Goal: Connect with others: Connect with other users

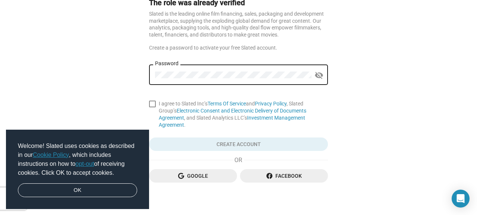
scroll to position [44, 0]
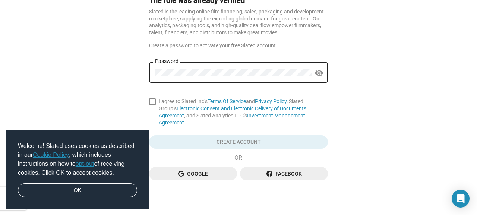
click at [91, 166] on link "opt-out" at bounding box center [85, 164] width 19 height 6
click at [92, 187] on link "OK" at bounding box center [77, 190] width 119 height 14
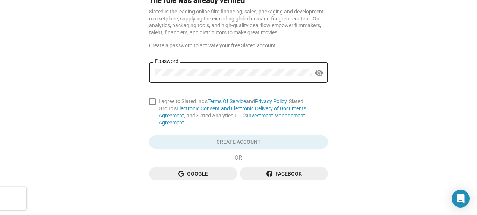
scroll to position [0, 0]
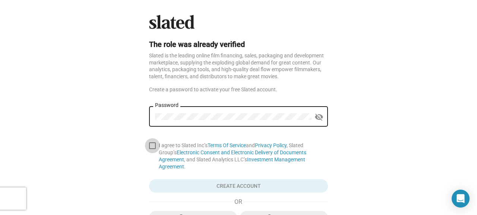
click at [150, 145] on span at bounding box center [152, 145] width 7 height 7
click at [152, 149] on input "I agree to Slated Inc’s Terms Of Service and Privacy Policy , Slated Group’s El…" at bounding box center [152, 149] width 0 height 0
checkbox input "true"
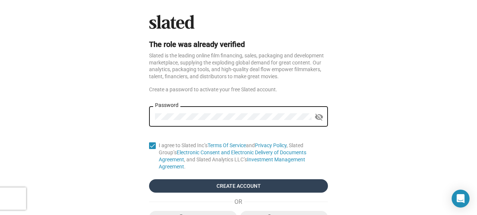
click at [207, 179] on span "Create Account" at bounding box center [238, 185] width 167 height 13
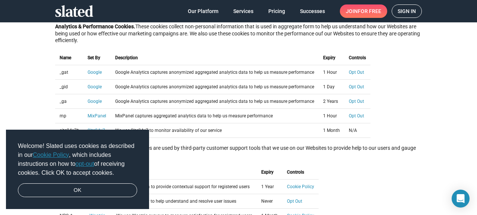
scroll to position [368, 0]
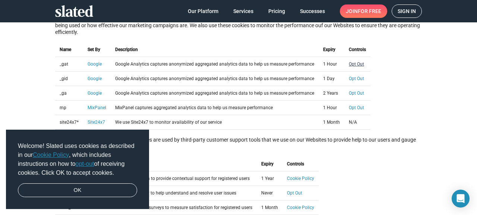
click at [353, 66] on link "Opt Out" at bounding box center [356, 63] width 15 height 5
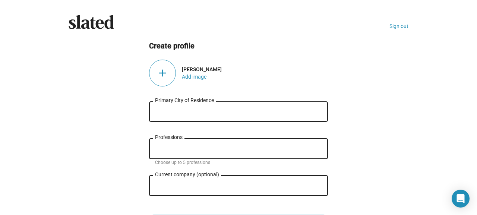
click at [251, 109] on input "Primary City of Residence" at bounding box center [238, 111] width 167 height 7
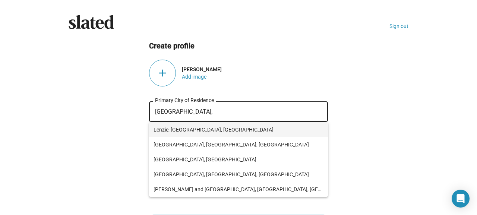
click at [189, 125] on span "Lenzie, Glasgow, UK" at bounding box center [238, 129] width 170 height 15
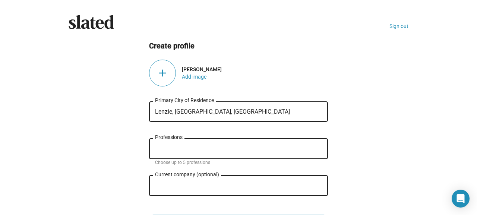
click at [176, 110] on input "Lenzie, Glasgow, UK" at bounding box center [238, 111] width 167 height 7
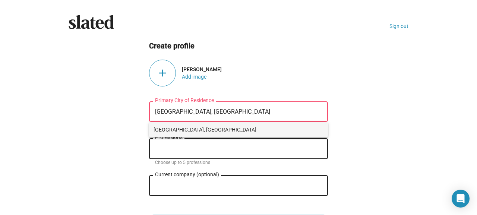
type input "Glasgow, UK"
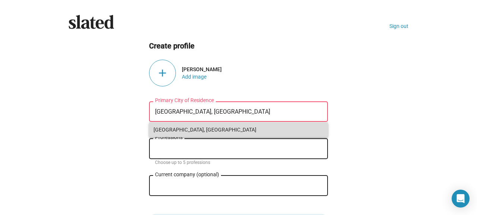
click at [177, 131] on span "Glasgow, UK" at bounding box center [238, 129] width 170 height 15
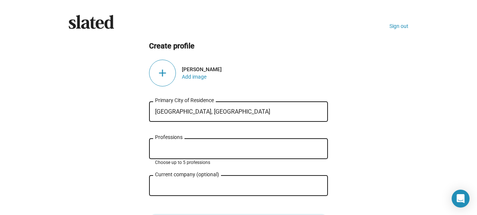
click at [177, 149] on input "Professions" at bounding box center [239, 149] width 167 height 7
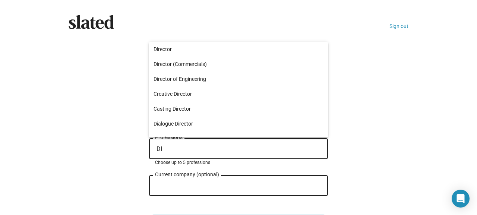
type input "D"
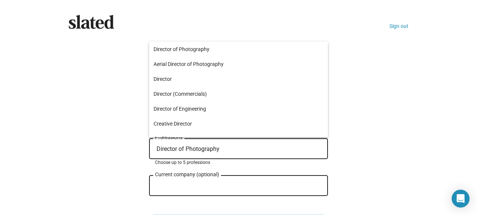
type input "Director of Photography"
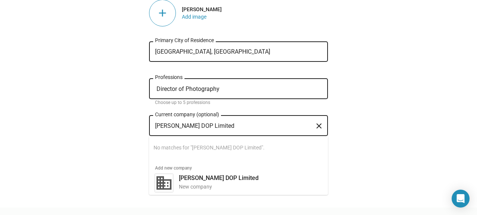
scroll to position [60, 0]
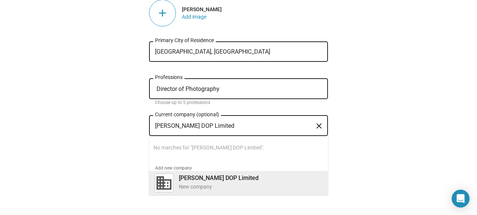
click at [263, 182] on div "Caroline Bridges DOP Limited New company" at bounding box center [247, 181] width 147 height 19
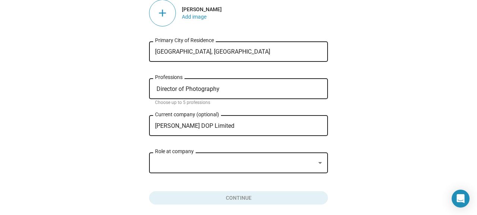
click at [232, 162] on div at bounding box center [235, 163] width 160 height 8
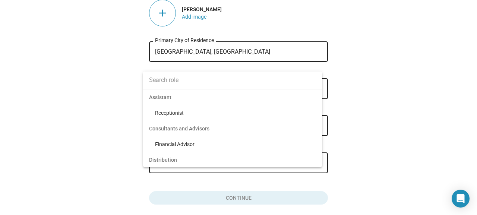
click at [379, 165] on div at bounding box center [238, 107] width 477 height 215
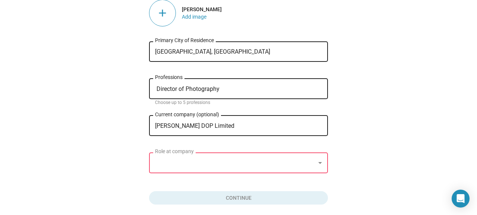
click at [258, 123] on div "Caroline Bridges DOP Limited Current company (optional)" at bounding box center [233, 125] width 156 height 22
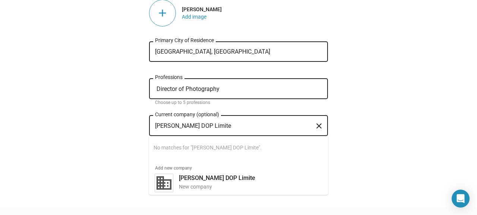
type input "Caroline Bridges DOP Limite"
click at [316, 125] on mat-icon "close" at bounding box center [318, 126] width 9 height 12
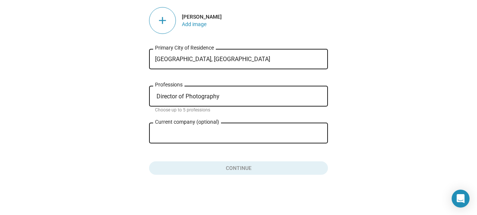
scroll to position [53, 0]
click at [225, 59] on input "Glasgow, UK" at bounding box center [238, 59] width 167 height 7
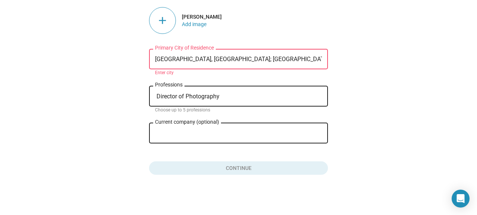
click at [340, 82] on ng-component "Create profile add Caroline Bridges Add image Glasgow, UK; London, UK Primary C…" at bounding box center [239, 81] width 340 height 187
click at [332, 147] on ng-component "Create profile add Caroline Bridges Add image Glasgow, UK; London, UK Primary C…" at bounding box center [239, 81] width 340 height 187
click at [251, 59] on input "Glasgow, UK; London, UK" at bounding box center [238, 59] width 167 height 7
type input "Glasgow, UK"
click at [376, 108] on ng-component "Create profile add Caroline Bridges Add image Glasgow, UK Primary City of Resid…" at bounding box center [239, 81] width 340 height 187
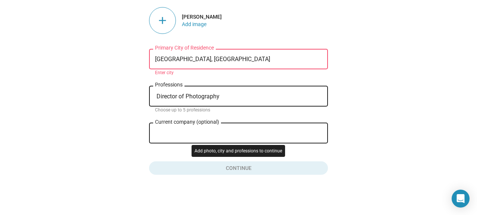
click at [286, 169] on button "Click here to validate form" at bounding box center [238, 166] width 179 height 16
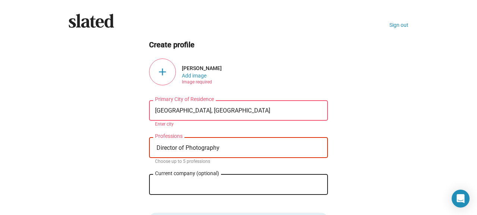
scroll to position [3, 0]
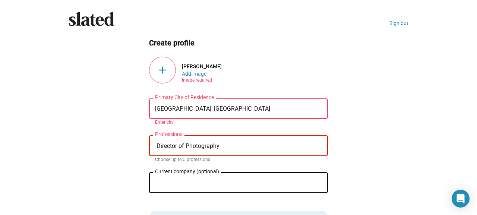
click at [164, 71] on div "add" at bounding box center [162, 70] width 27 height 27
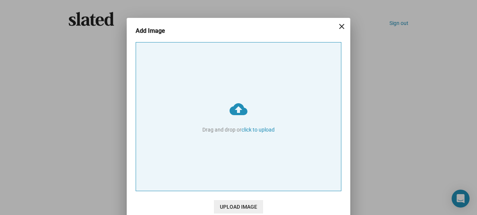
type input "C:\fakepath\B&W landscape.jpeg"
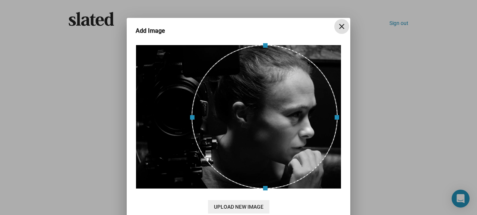
drag, startPoint x: 305, startPoint y: 146, endPoint x: 330, endPoint y: 143, distance: 25.2
click at [330, 143] on div at bounding box center [264, 117] width 146 height 144
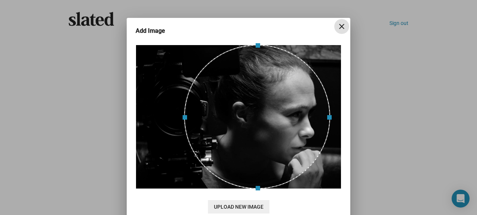
drag, startPoint x: 330, startPoint y: 143, endPoint x: 322, endPoint y: 142, distance: 7.5
click at [322, 142] on div at bounding box center [257, 117] width 146 height 144
click at [410, 170] on div "Add Image close cloud_upload Drag and drop or click to upload Upload New Image …" at bounding box center [238, 107] width 477 height 215
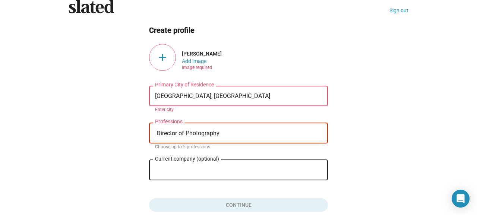
scroll to position [29, 0]
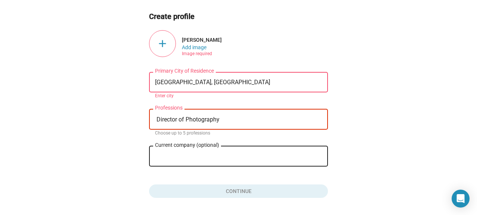
click at [164, 47] on div "add" at bounding box center [162, 43] width 27 height 27
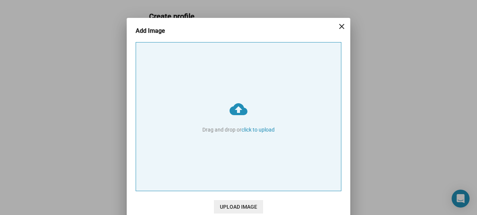
type input "C:\fakepath\B&W landscape.jpeg"
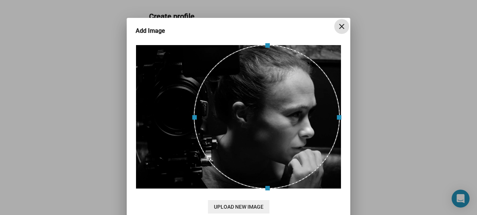
drag, startPoint x: 256, startPoint y: 130, endPoint x: 283, endPoint y: 131, distance: 27.2
click at [283, 131] on div at bounding box center [267, 117] width 146 height 144
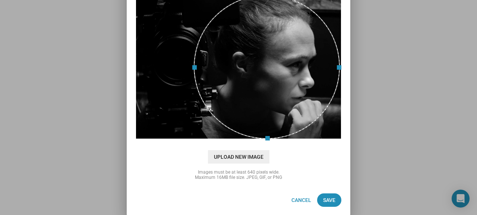
scroll to position [50, 0]
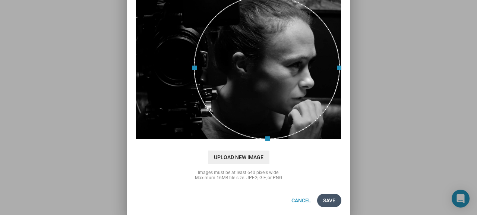
click at [335, 200] on span "Save" at bounding box center [329, 200] width 12 height 13
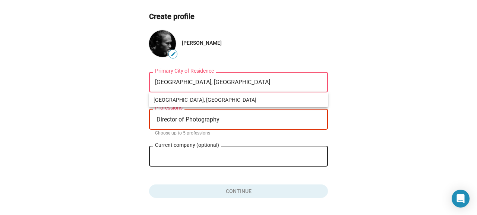
click at [205, 81] on input "Glasgow, UK" at bounding box center [238, 82] width 167 height 7
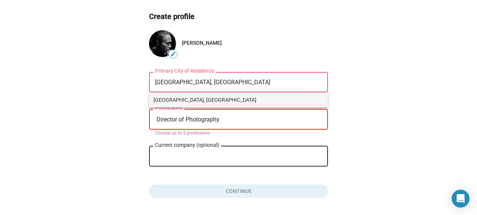
click at [180, 101] on span "Glasgow, UK" at bounding box center [238, 99] width 170 height 15
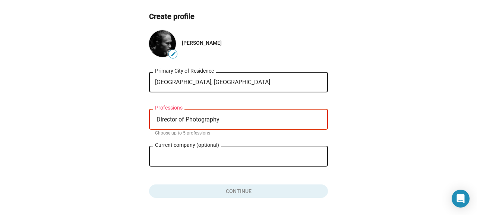
click at [188, 123] on div "Director of Photography Professions" at bounding box center [238, 119] width 167 height 22
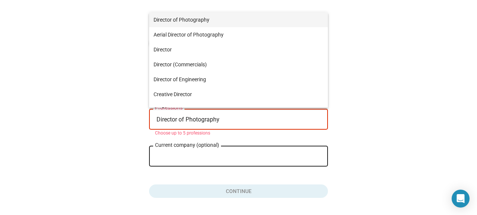
scroll to position [0, 0]
click at [186, 18] on span "Director of Photography" at bounding box center [238, 19] width 170 height 15
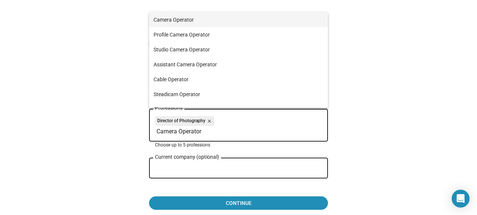
type input "Camera Operator"
click at [180, 21] on span "Camera Operator" at bounding box center [238, 19] width 170 height 15
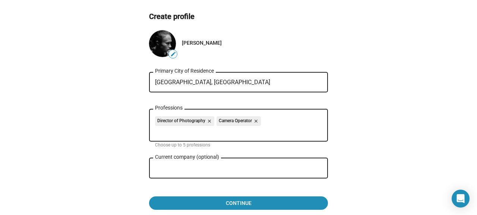
click at [373, 149] on ng-component "Create profile edit Caroline Bridges Glasgow, UK Primary City of Residence Dire…" at bounding box center [239, 111] width 340 height 199
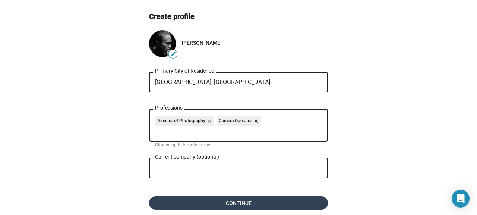
click at [272, 206] on span "Continue" at bounding box center [238, 202] width 167 height 13
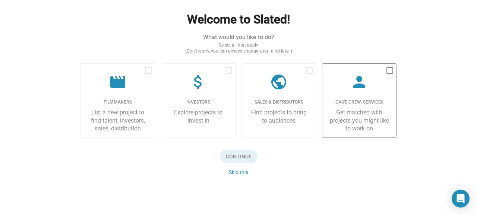
click at [356, 117] on div "Get matched with projects you might like to work on" at bounding box center [359, 120] width 62 height 24
click at [389, 74] on input "checkbox" at bounding box center [389, 74] width 0 height 0
checkbox input "true"
click at [238, 155] on span "Continue" at bounding box center [239, 156] width 38 height 13
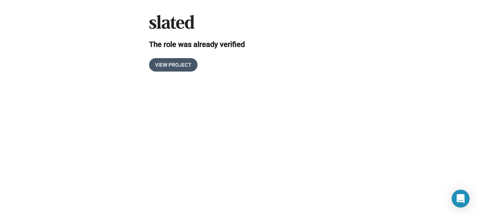
click at [184, 67] on span "View Project" at bounding box center [173, 64] width 37 height 13
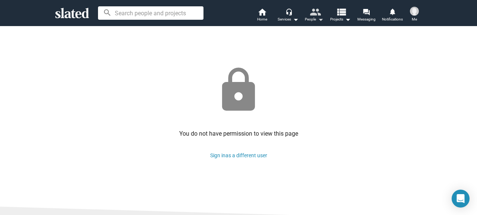
click at [311, 16] on mat-icon "people" at bounding box center [315, 11] width 11 height 11
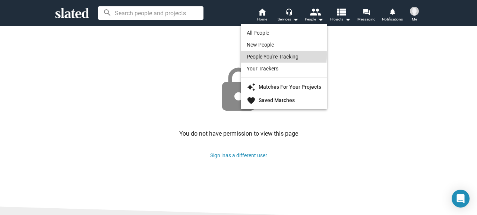
click at [260, 55] on link "People You're Tracking" at bounding box center [284, 57] width 86 height 12
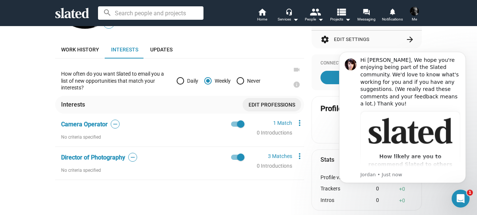
scroll to position [131, 0]
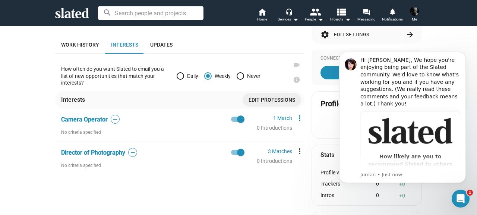
click at [300, 151] on mat-icon "more_vert" at bounding box center [299, 151] width 9 height 9
click at [232, 166] on div at bounding box center [238, 107] width 477 height 215
click at [99, 152] on span "Director of Photography" at bounding box center [93, 152] width 64 height 7
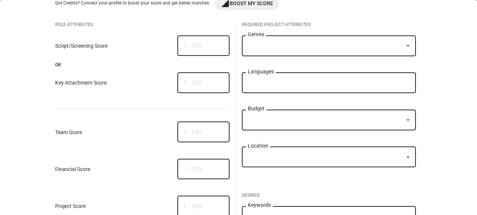
scroll to position [0, 0]
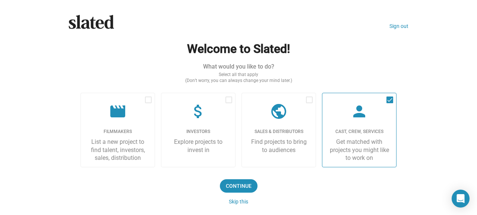
click at [364, 140] on div "Get matched with projects you might like to work on" at bounding box center [359, 150] width 62 height 24
click at [389, 104] on input "checkbox" at bounding box center [389, 103] width 0 height 0
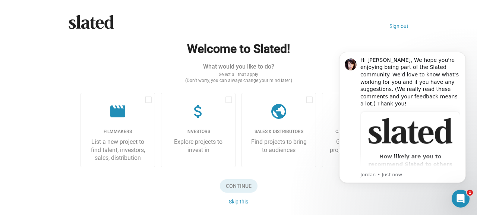
click at [357, 194] on body "Hi [PERSON_NAME], We hope you're enjoying being part of the Slated community. W…" at bounding box center [402, 126] width 143 height 163
click at [464, 55] on icon "Dismiss notification" at bounding box center [463, 54] width 4 height 4
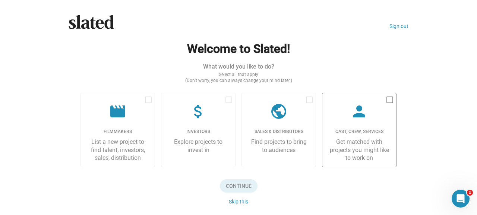
click at [390, 101] on span at bounding box center [389, 99] width 7 height 7
click at [390, 103] on input "checkbox" at bounding box center [389, 103] width 0 height 0
checkbox input "true"
click at [231, 186] on span "Continue" at bounding box center [239, 185] width 38 height 13
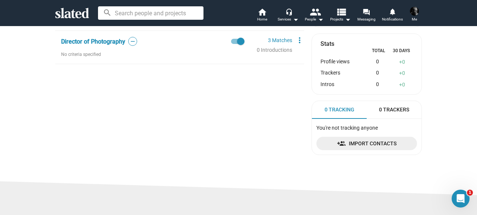
scroll to position [240, 0]
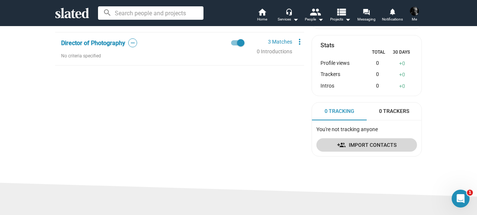
click at [354, 146] on span "Import Contacts" at bounding box center [366, 144] width 89 height 13
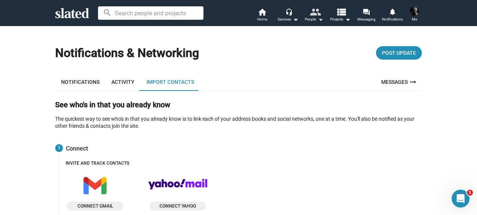
click at [314, 14] on mat-icon "people" at bounding box center [315, 11] width 11 height 11
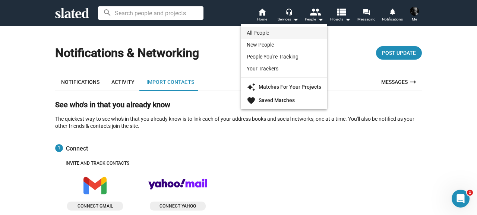
click at [309, 33] on link "All People" at bounding box center [284, 33] width 86 height 12
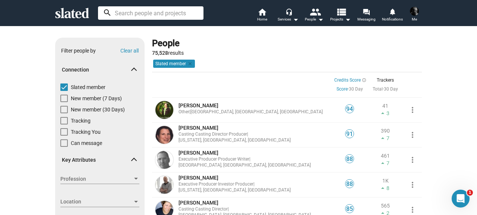
click at [146, 11] on input at bounding box center [150, 12] width 105 height 13
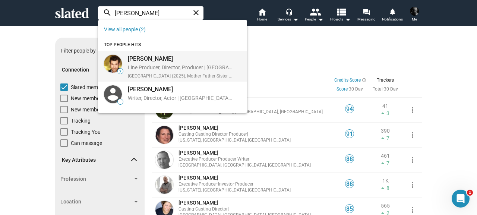
type input "[PERSON_NAME]"
click at [150, 60] on div "[PERSON_NAME]" at bounding box center [180, 59] width 105 height 8
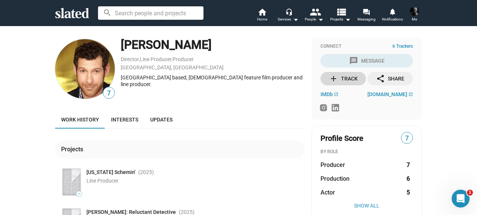
click at [342, 78] on div "add Track" at bounding box center [343, 78] width 29 height 13
click at [177, 14] on input at bounding box center [150, 12] width 105 height 13
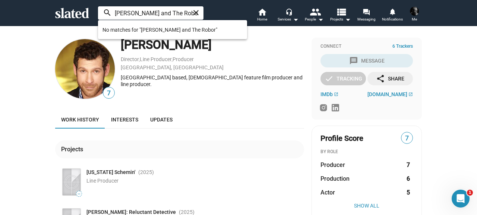
type input "[PERSON_NAME] and The Robot"
click at [195, 12] on mat-icon "close" at bounding box center [195, 12] width 9 height 9
